Goal: Information Seeking & Learning: Learn about a topic

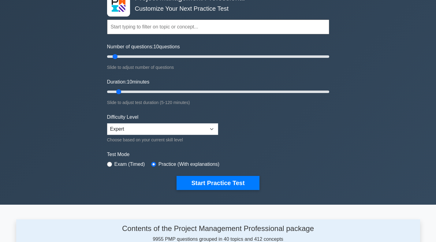
scroll to position [31, 0]
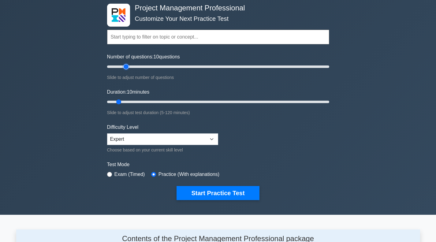
type input "20"
click at [126, 66] on input "Number of questions: 10 questions" at bounding box center [218, 66] width 222 height 7
click at [127, 100] on input "Duration: 10 minutes" at bounding box center [218, 101] width 222 height 7
click at [142, 100] on input "Duration: 15 minutes" at bounding box center [218, 101] width 222 height 7
click at [154, 99] on input "Duration: 30 minutes" at bounding box center [218, 101] width 222 height 7
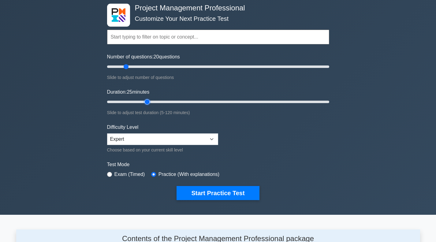
click at [144, 100] on input "Duration: 25 minutes" at bounding box center [218, 101] width 222 height 7
type input "20"
click at [141, 101] on input "Duration: 25 minutes" at bounding box center [218, 101] width 222 height 7
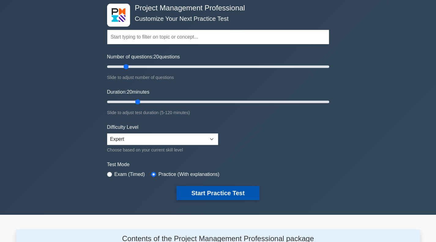
click at [215, 189] on button "Start Practice Test" at bounding box center [217, 193] width 83 height 14
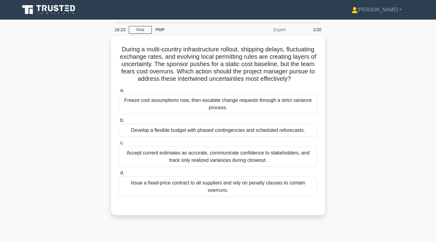
click at [397, 91] on div "During a multi-country infrastructure rollout, shipping delays, fluctuating exc…" at bounding box center [217, 129] width 403 height 186
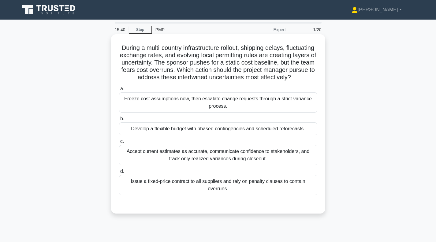
click at [193, 135] on div "Develop a flexible budget with phased contingencies and scheduled reforecasts." at bounding box center [218, 128] width 198 height 13
click at [119, 121] on input "b. Develop a flexible budget with phased contingencies and scheduled reforecast…" at bounding box center [119, 119] width 0 height 4
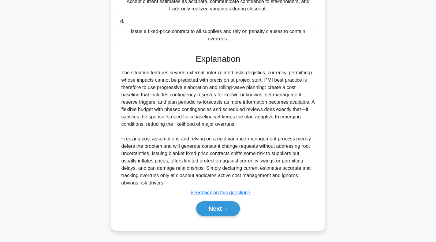
scroll to position [157, 0]
click at [213, 211] on button "Next" at bounding box center [218, 208] width 44 height 15
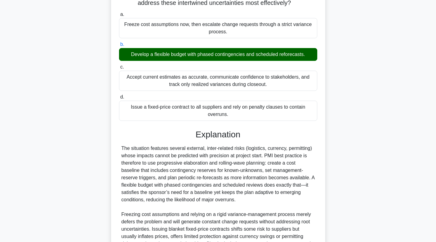
scroll to position [64, 0]
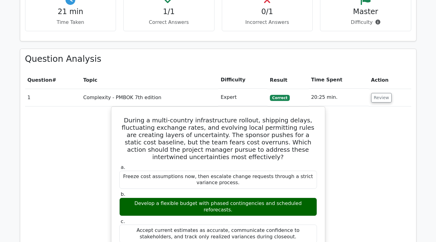
scroll to position [245, 0]
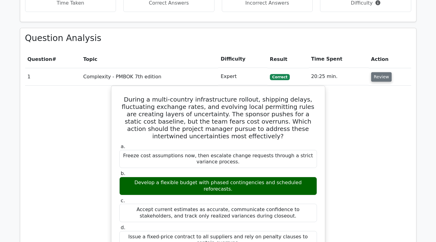
click at [381, 79] on button "Review" at bounding box center [381, 76] width 21 height 9
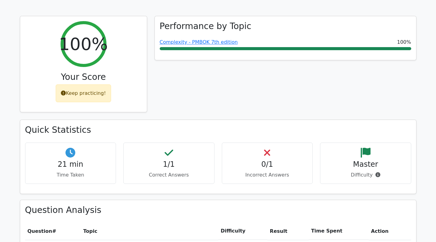
scroll to position [0, 0]
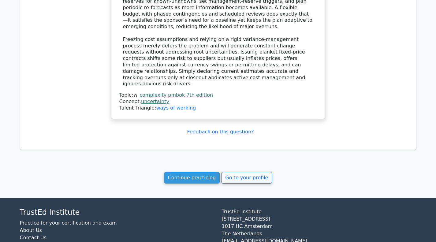
scroll to position [560, 0]
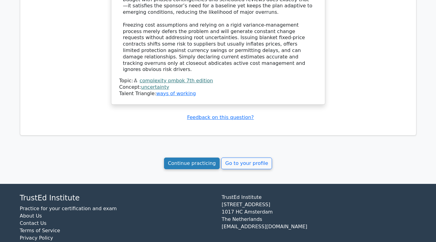
click at [201, 157] on link "Continue practicing" at bounding box center [192, 163] width 56 height 12
